Goal: Task Accomplishment & Management: Manage account settings

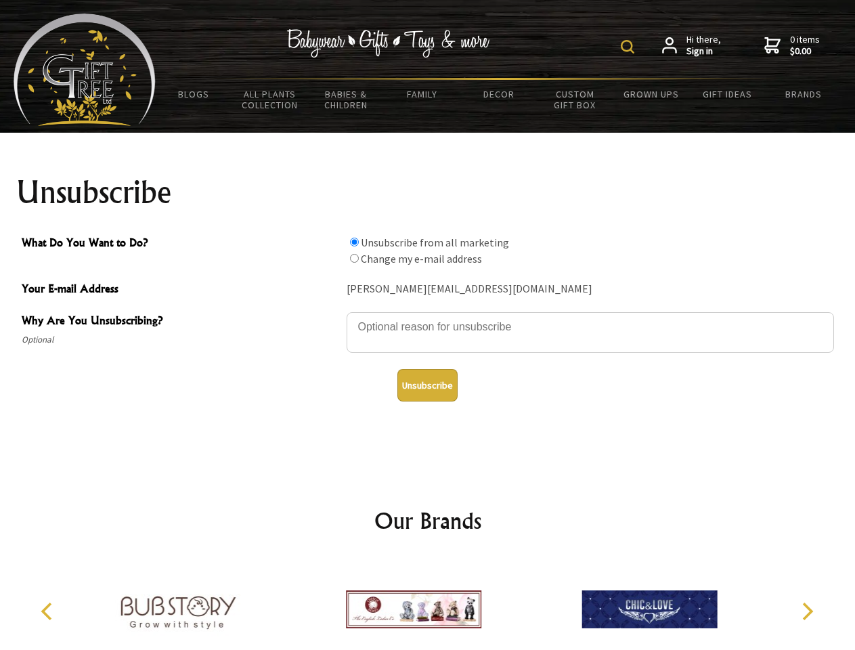
click at [630, 47] on img at bounding box center [628, 47] width 14 height 14
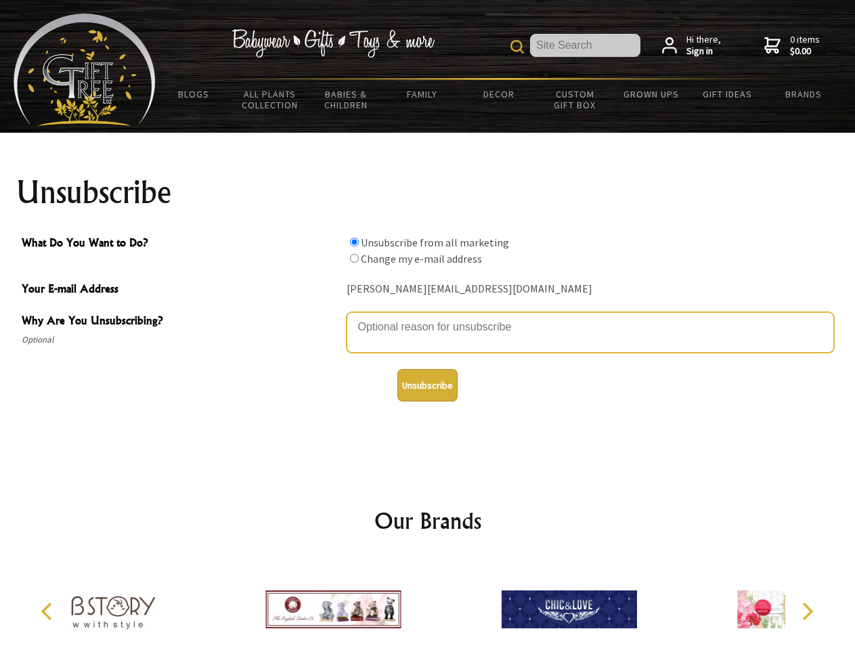
click at [428, 317] on textarea "Why Are You Unsubscribing?" at bounding box center [591, 332] width 488 height 41
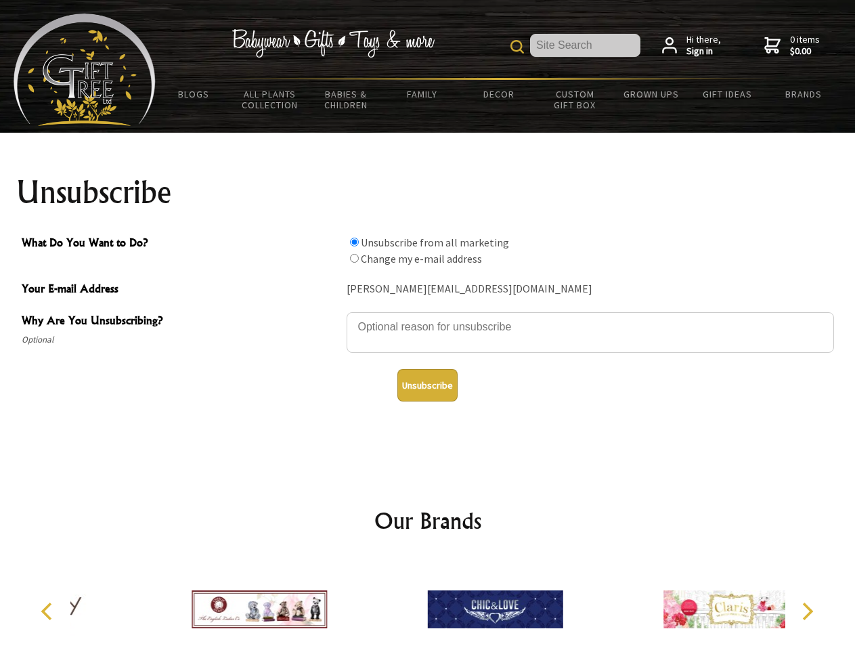
click at [354, 242] on input "What Do You Want to Do?" at bounding box center [354, 242] width 9 height 9
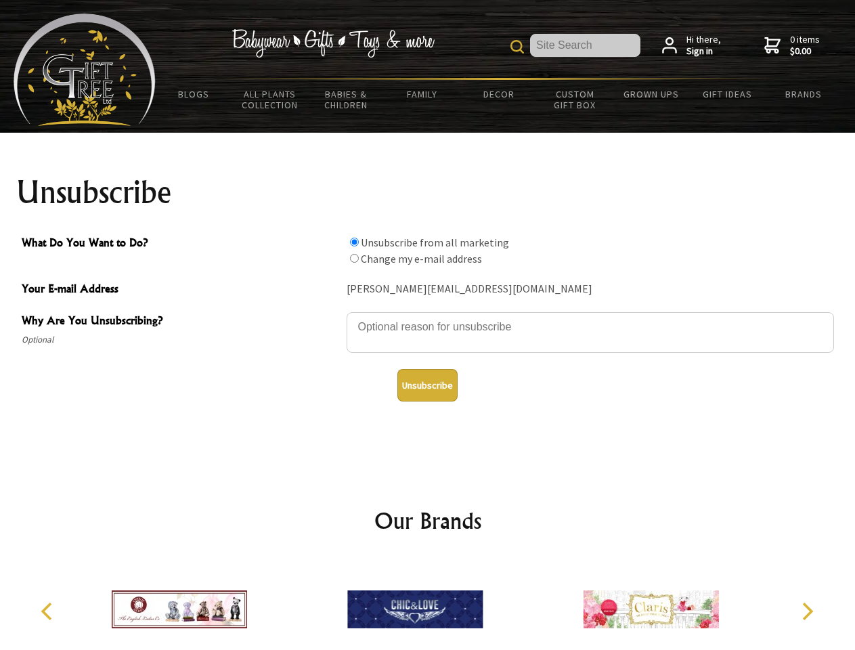
click at [354, 258] on input "What Do You Want to Do?" at bounding box center [354, 258] width 9 height 9
radio input "true"
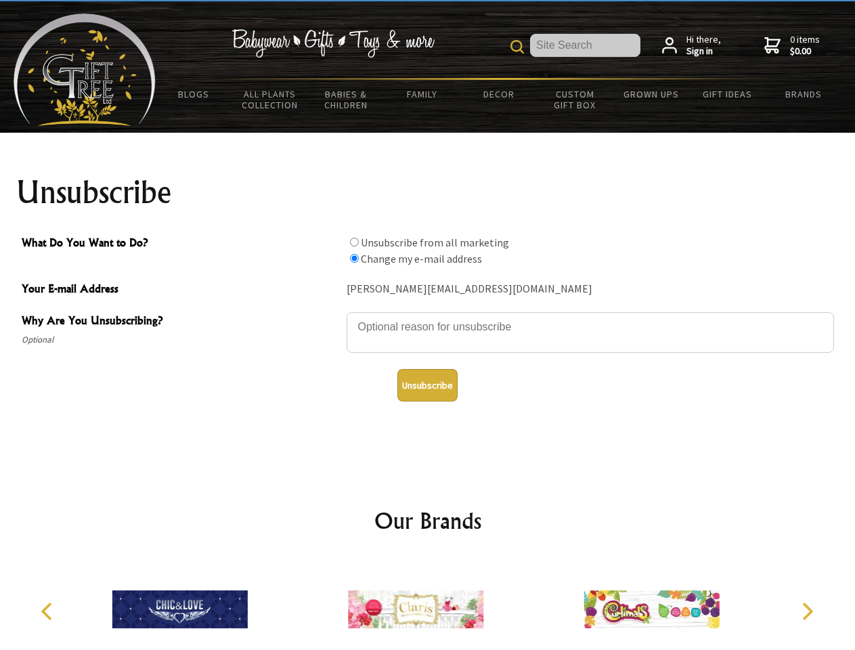
click at [427, 385] on button "Unsubscribe" at bounding box center [428, 385] width 60 height 33
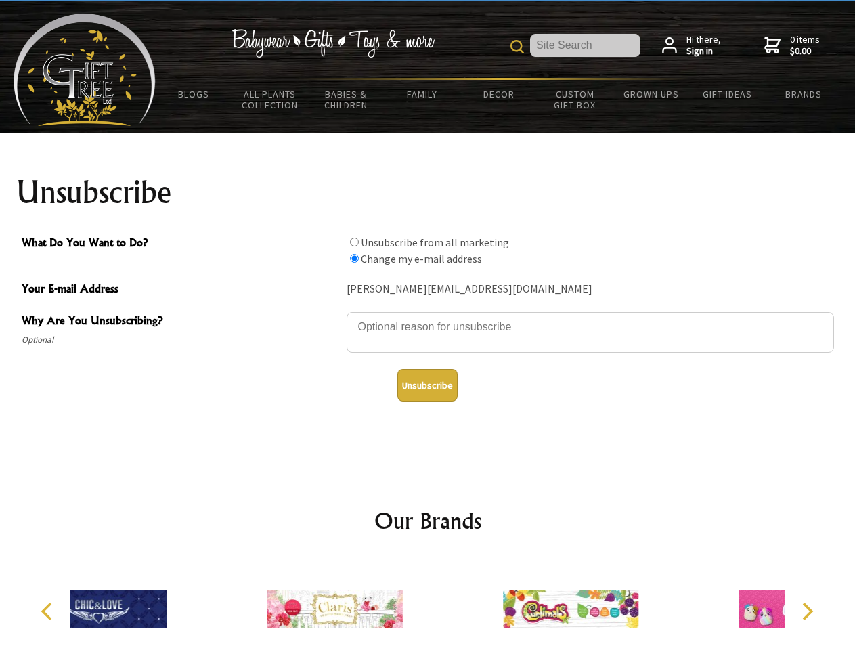
click at [453, 604] on div at bounding box center [571, 612] width 236 height 106
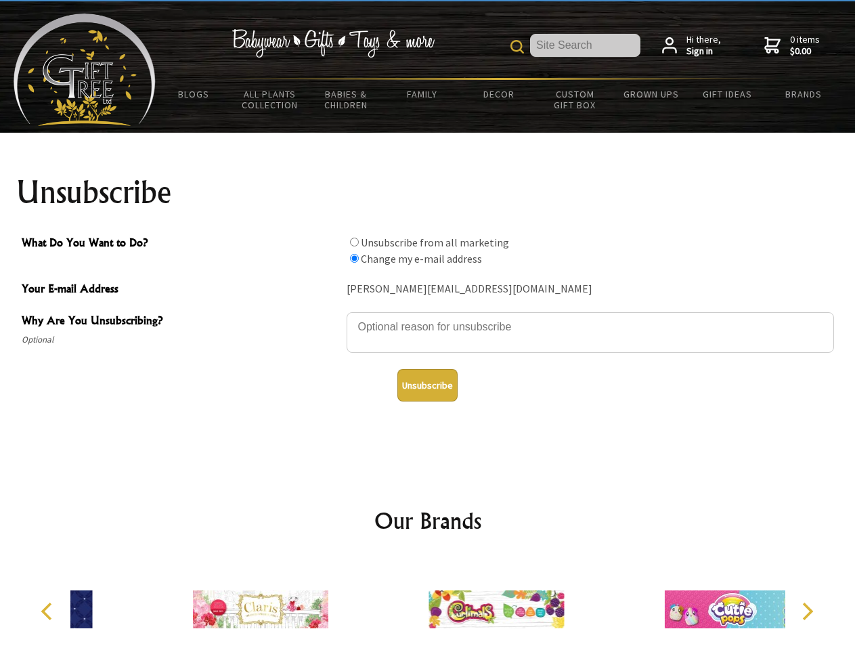
click at [49, 612] on icon "Previous" at bounding box center [48, 612] width 18 height 18
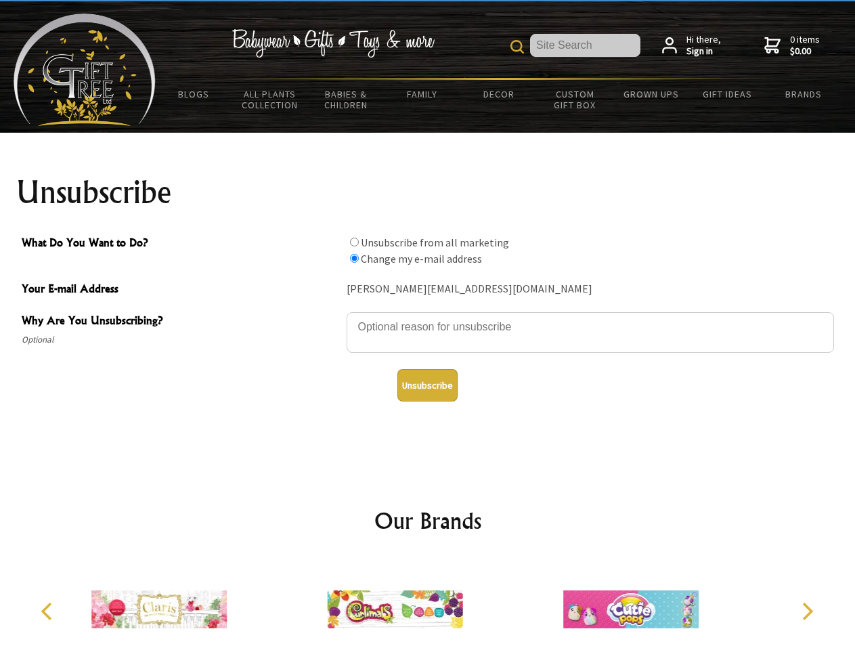
click at [807, 612] on icon "Next" at bounding box center [807, 612] width 18 height 18
